Goal: Transaction & Acquisition: Subscribe to service/newsletter

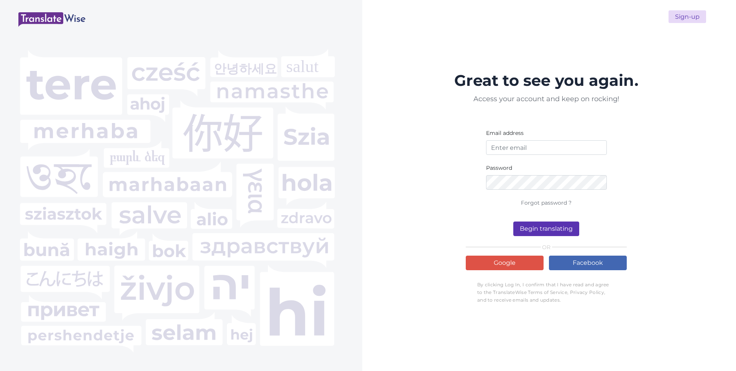
click at [494, 273] on div "Great to see you again. Access your account and keep on rocking! Email address …" at bounding box center [546, 187] width 161 height 241
click at [496, 266] on link "Google" at bounding box center [505, 263] width 78 height 15
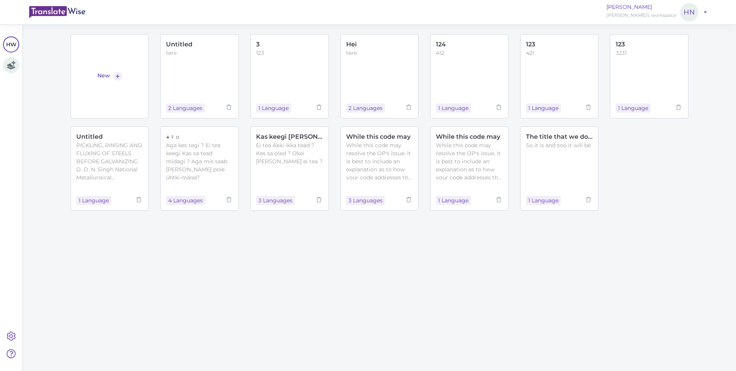
click at [10, 342] on link at bounding box center [11, 336] width 9 height 15
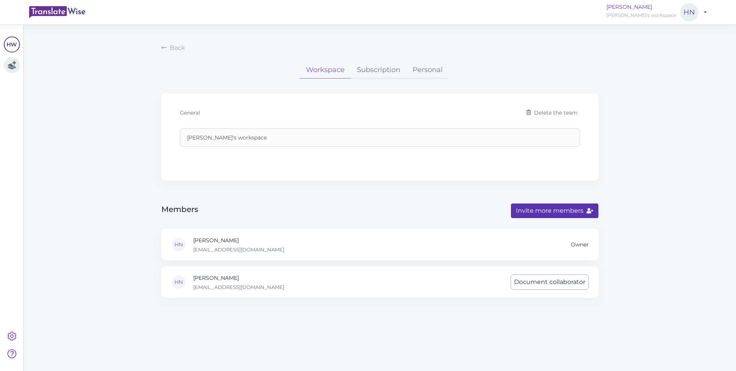
click at [409, 76] on link "Personal" at bounding box center [427, 70] width 43 height 17
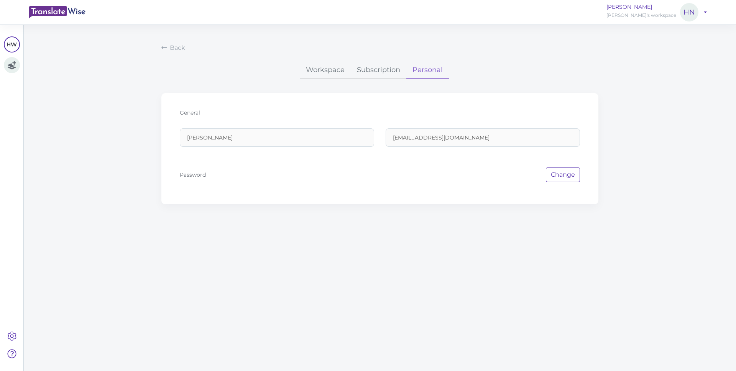
click at [374, 67] on link "Subscription" at bounding box center [379, 70] width 56 height 17
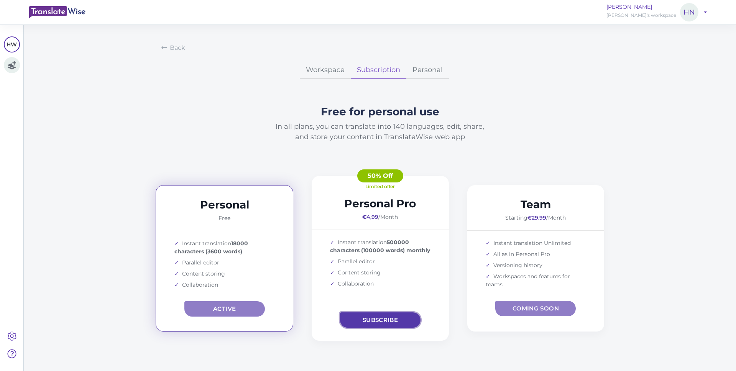
click at [373, 319] on button "Subscribe" at bounding box center [380, 319] width 80 height 15
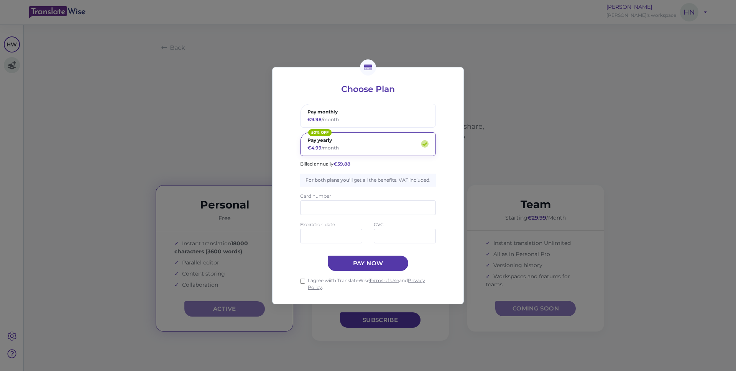
click at [259, 234] on div "Choose Plan Pay monthly €9.98 /month 50% OFF Pay yearly €4.99 /month Billed ann…" at bounding box center [368, 185] width 736 height 371
